Goal: Find specific page/section: Find specific page/section

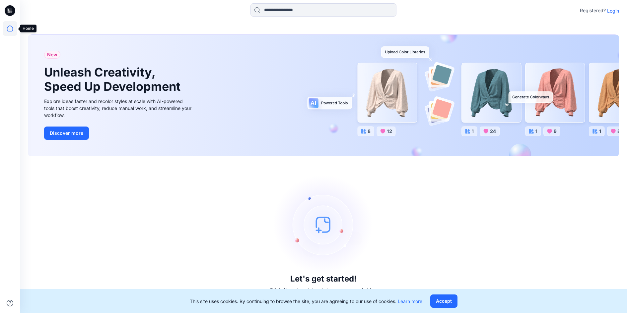
click at [11, 29] on icon at bounding box center [10, 28] width 15 height 15
click at [13, 29] on icon at bounding box center [10, 28] width 15 height 15
click at [13, 10] on icon at bounding box center [10, 10] width 11 height 11
click at [617, 10] on p "Login" at bounding box center [613, 10] width 12 height 7
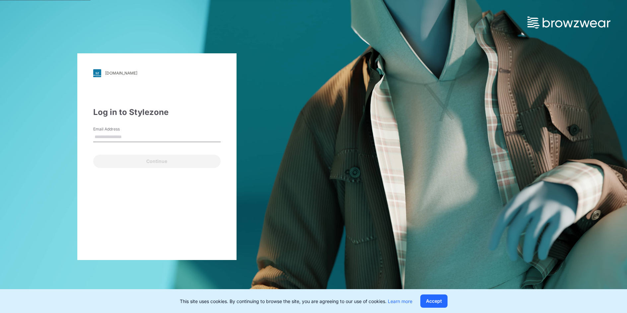
click at [111, 135] on input "Email Address" at bounding box center [156, 137] width 127 height 10
click at [133, 213] on div "[DOMAIN_NAME] Loading... Log in to Stylezone Email Address **** Continue" at bounding box center [156, 156] width 159 height 207
click at [159, 138] on input "****" at bounding box center [156, 137] width 127 height 10
type input "**********"
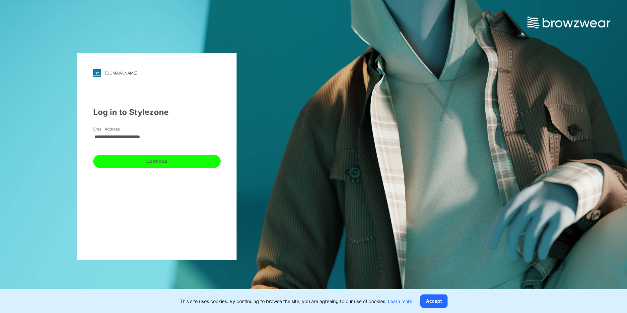
click at [148, 164] on button "Continue" at bounding box center [156, 161] width 127 height 13
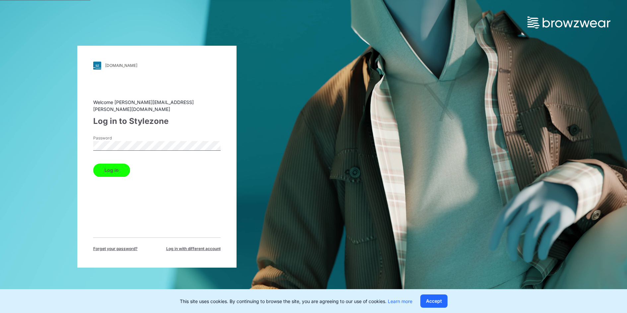
click at [110, 165] on button "Log in" at bounding box center [111, 170] width 37 height 13
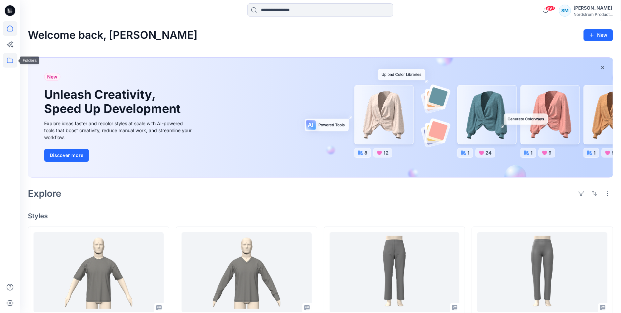
click at [10, 64] on icon at bounding box center [10, 60] width 15 height 15
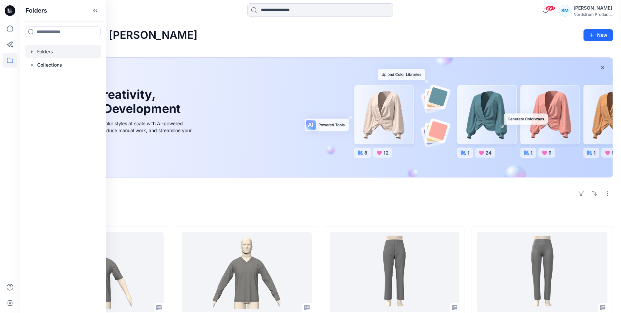
click at [47, 53] on div at bounding box center [63, 51] width 76 height 13
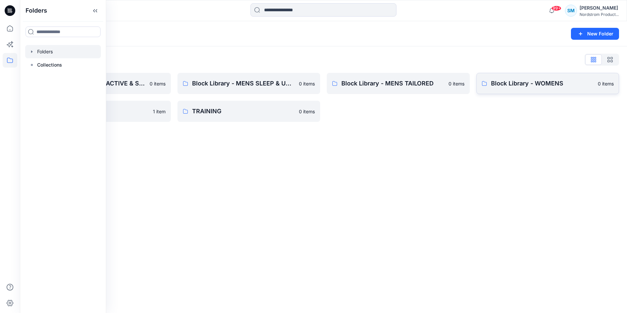
click at [553, 85] on p "Block Library - WOMENS" at bounding box center [542, 83] width 103 height 9
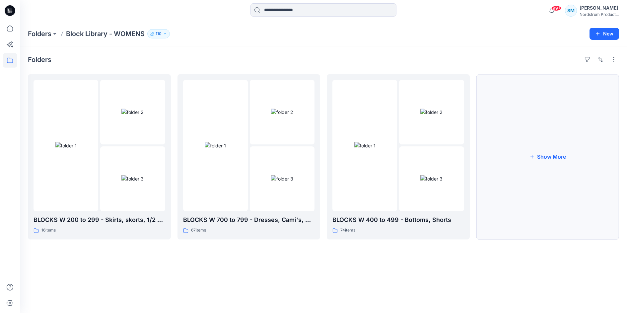
click at [562, 173] on button "Show More" at bounding box center [547, 157] width 143 height 166
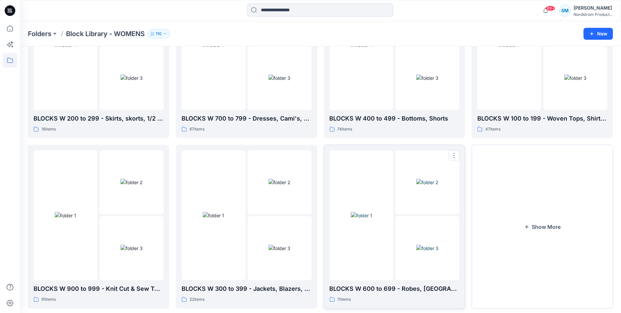
scroll to position [114, 0]
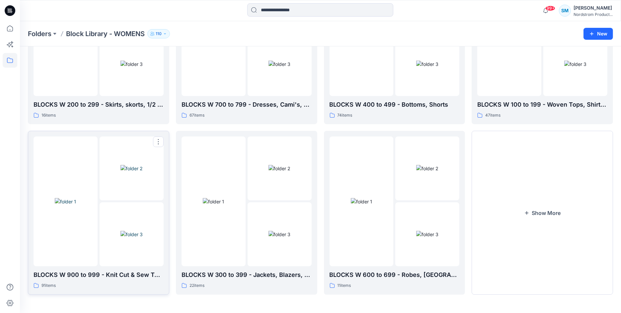
click at [60, 205] on img at bounding box center [65, 201] width 21 height 7
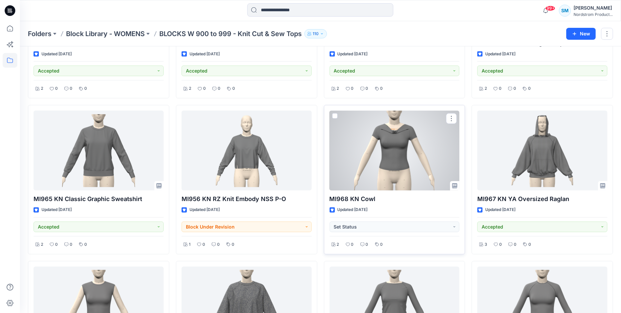
scroll to position [438, 0]
click at [409, 168] on div at bounding box center [394, 150] width 130 height 80
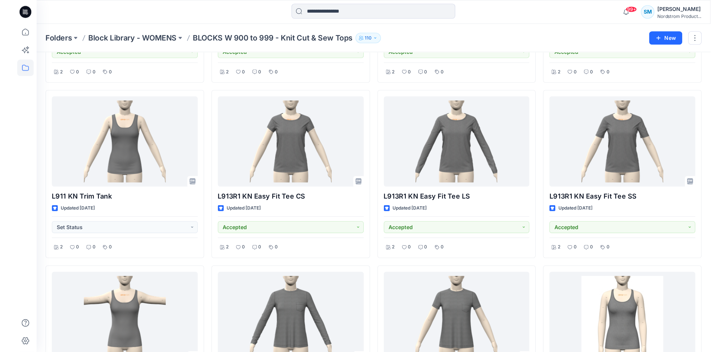
scroll to position [775, 0]
